Goal: Find specific page/section: Find specific page/section

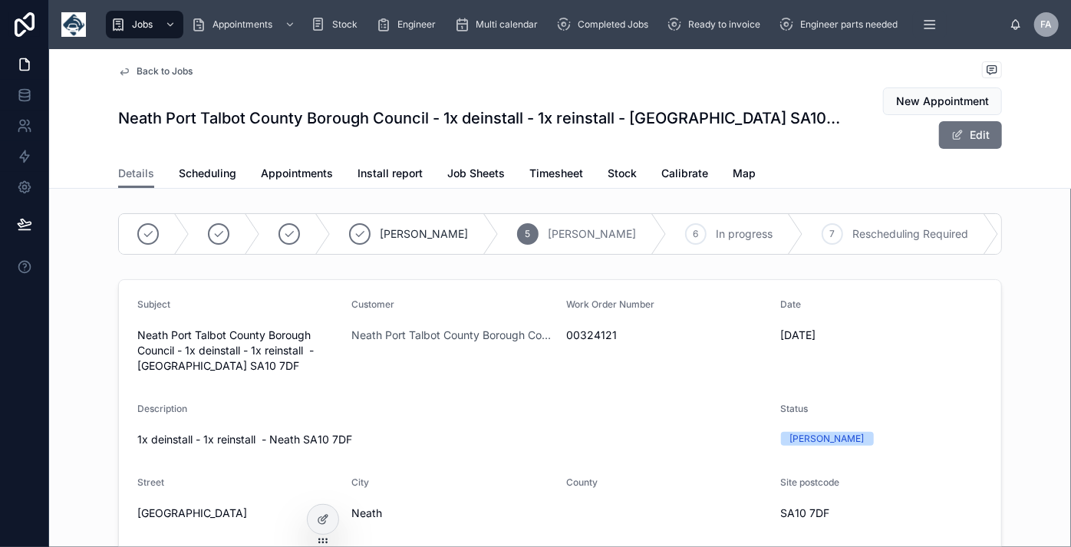
click at [165, 70] on span "Back to Jobs" at bounding box center [165, 71] width 56 height 12
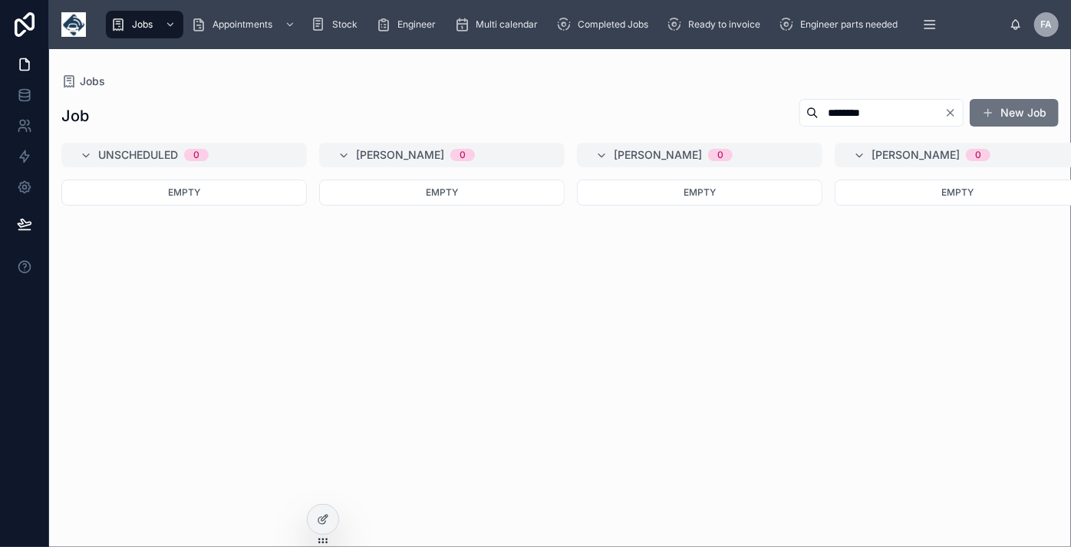
click at [952, 112] on icon "Clear" at bounding box center [951, 113] width 6 height 6
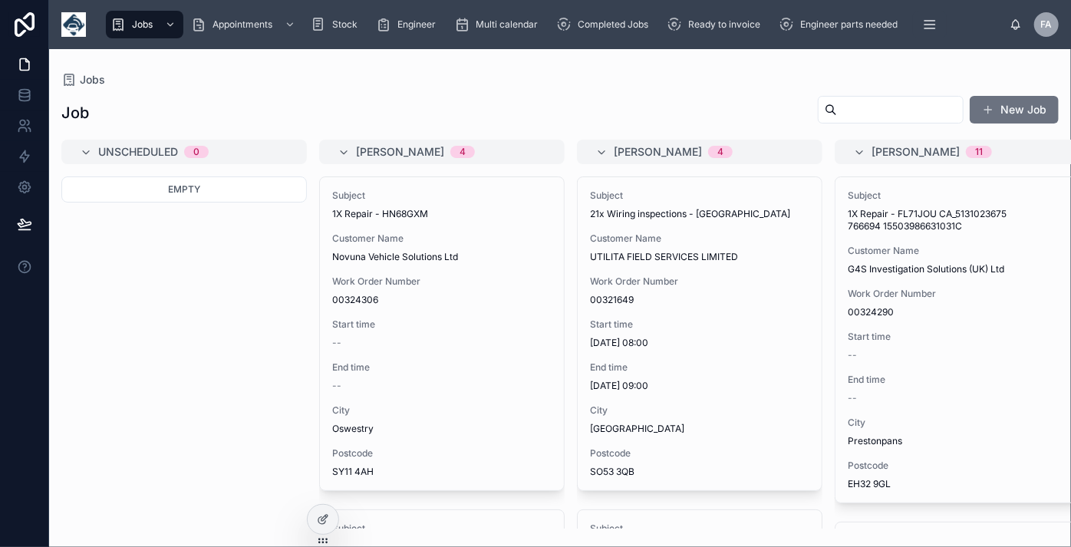
click at [893, 115] on input "text" at bounding box center [900, 109] width 126 height 21
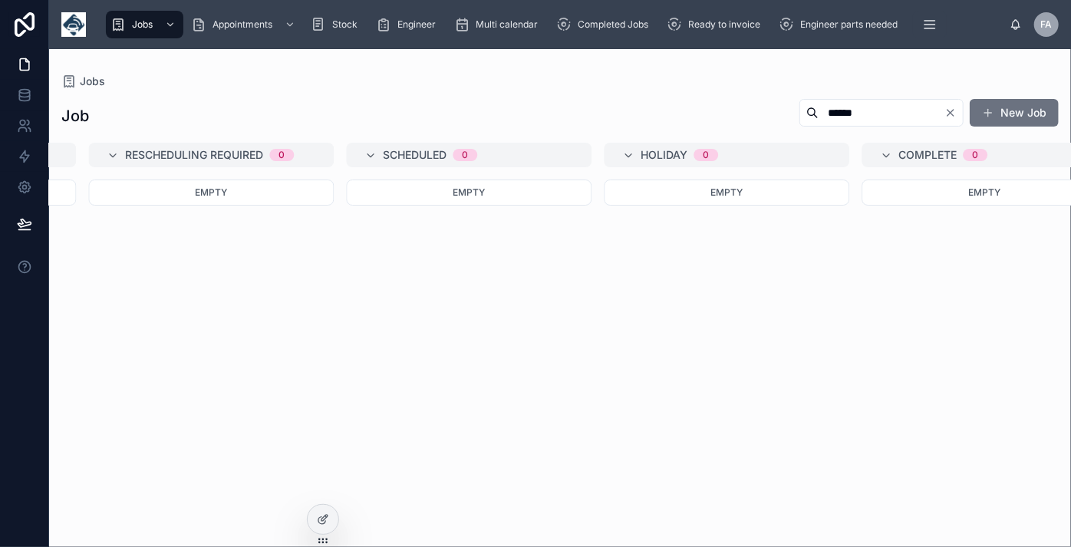
scroll to position [0, 2242]
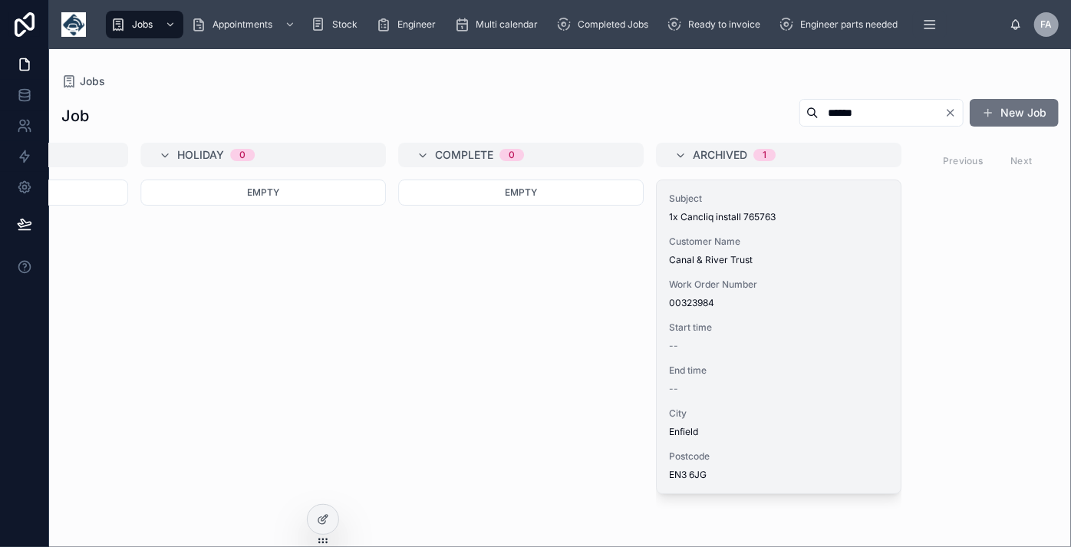
type input "******"
click at [829, 297] on span "00323984" at bounding box center [779, 303] width 220 height 12
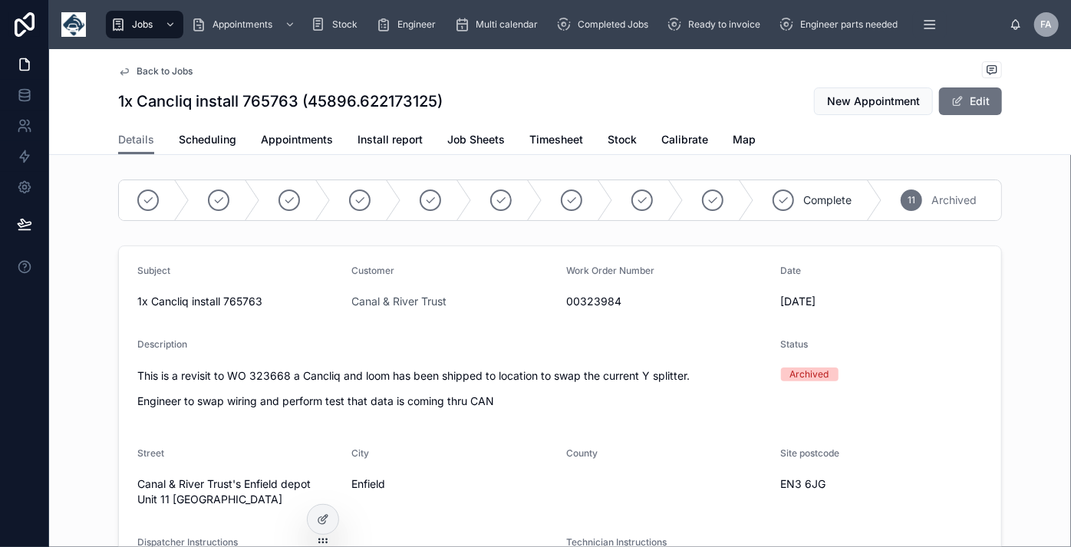
click at [183, 72] on span "Back to Jobs" at bounding box center [165, 71] width 56 height 12
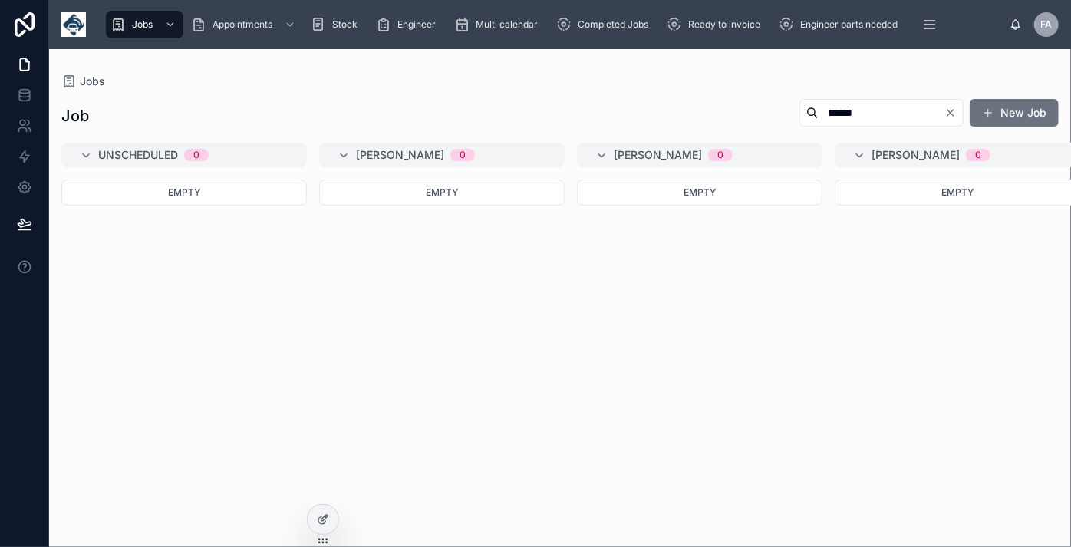
click at [953, 110] on icon "Clear" at bounding box center [951, 113] width 12 height 12
